Goal: Information Seeking & Learning: Learn about a topic

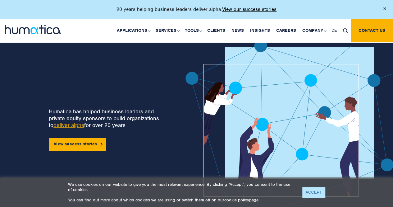
click at [309, 196] on link "ACCEPT" at bounding box center [313, 192] width 23 height 10
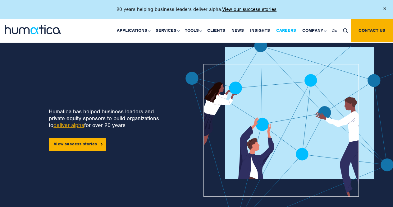
click at [289, 27] on link "Careers" at bounding box center [286, 31] width 26 height 24
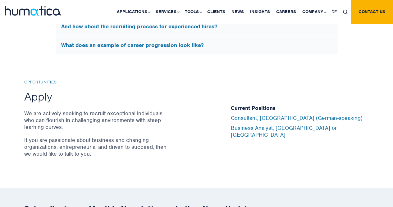
scroll to position [1988, 0]
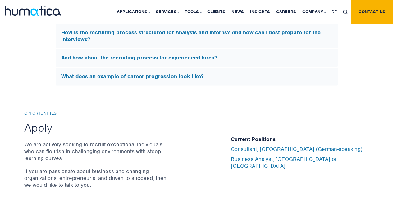
click at [106, 74] on h5 "What does an example of career progression look like?" at bounding box center [196, 76] width 271 height 7
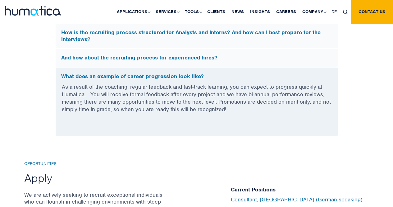
scroll to position [1862, 0]
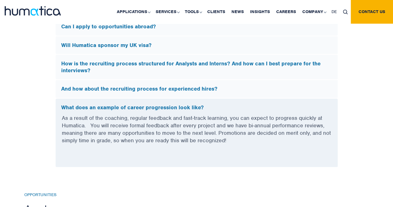
click at [187, 80] on div "And how about the recruiting process for experienced hires?" at bounding box center [197, 89] width 282 height 18
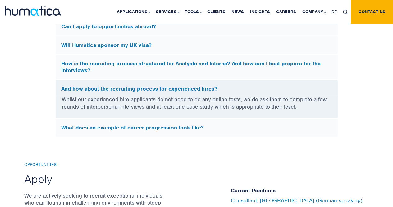
scroll to position [1768, 0]
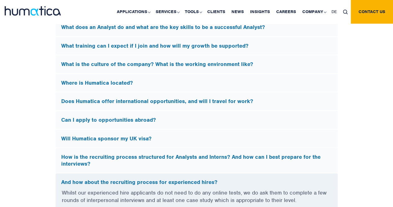
click at [185, 160] on h5 "How is the recruiting process structured for Analysts and Interns? And how can …" at bounding box center [196, 159] width 271 height 13
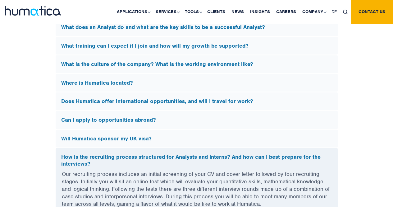
scroll to position [1830, 0]
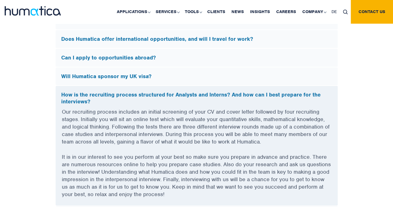
click at [90, 57] on div "Can I apply to opportunities abroad?" at bounding box center [197, 58] width 282 height 18
